Goal: Find specific page/section: Find specific page/section

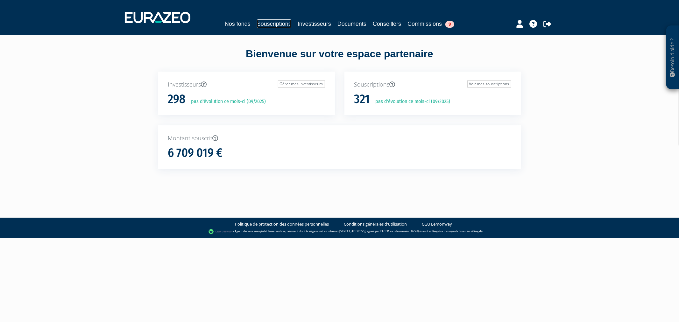
click at [260, 23] on link "Souscriptions" at bounding box center [274, 23] width 34 height 9
click at [442, 21] on link "Commissions 9" at bounding box center [431, 23] width 47 height 9
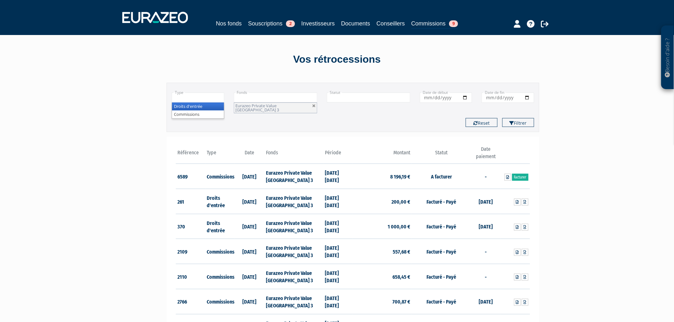
click at [207, 97] on input "text" at bounding box center [198, 98] width 53 height 10
click at [206, 116] on li "Commissions" at bounding box center [198, 115] width 52 height 8
click at [527, 118] on button "Filtrer" at bounding box center [518, 122] width 32 height 9
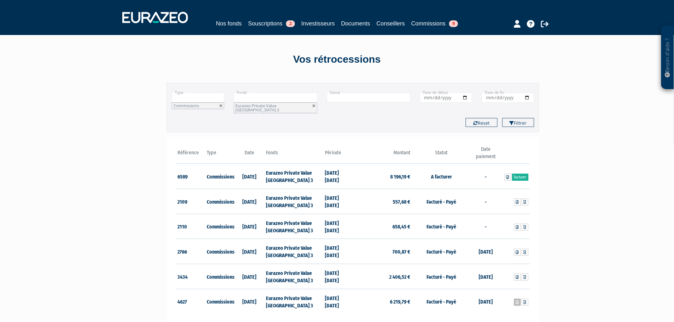
click at [516, 301] on icon at bounding box center [517, 303] width 3 height 4
